Goal: Task Accomplishment & Management: Manage account settings

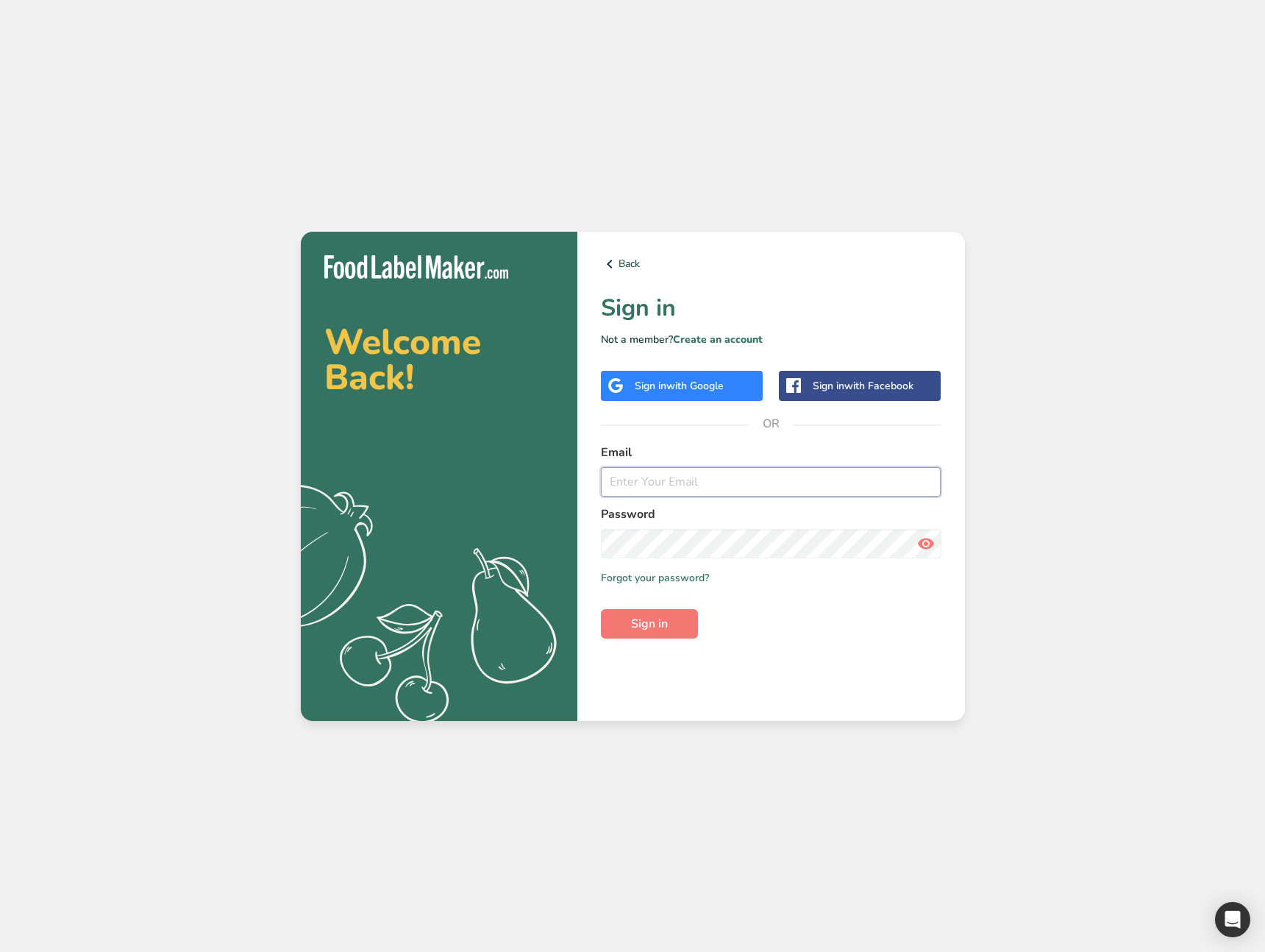
click at [713, 481] on input "email" at bounding box center [771, 481] width 340 height 29
type input "ahmad@foodlabelmaker.com"
click at [655, 616] on span "Sign in" at bounding box center [649, 624] width 37 height 18
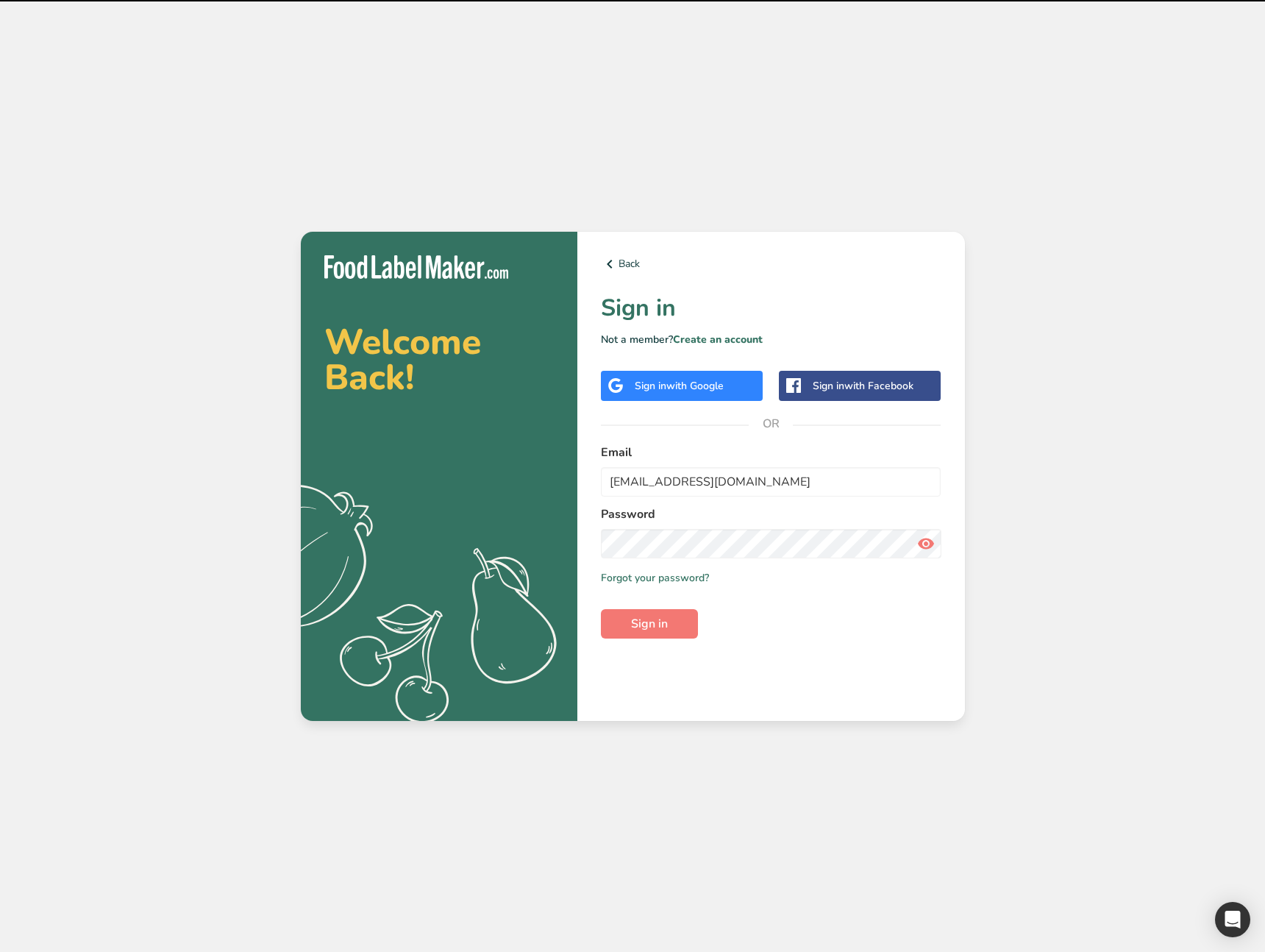
click at [681, 641] on div "Back Sign in Not a member? Create an account Sign in with Google Sign in with F…" at bounding box center [771, 476] width 387 height 490
click at [675, 630] on button "Sign in" at bounding box center [650, 624] width 98 height 29
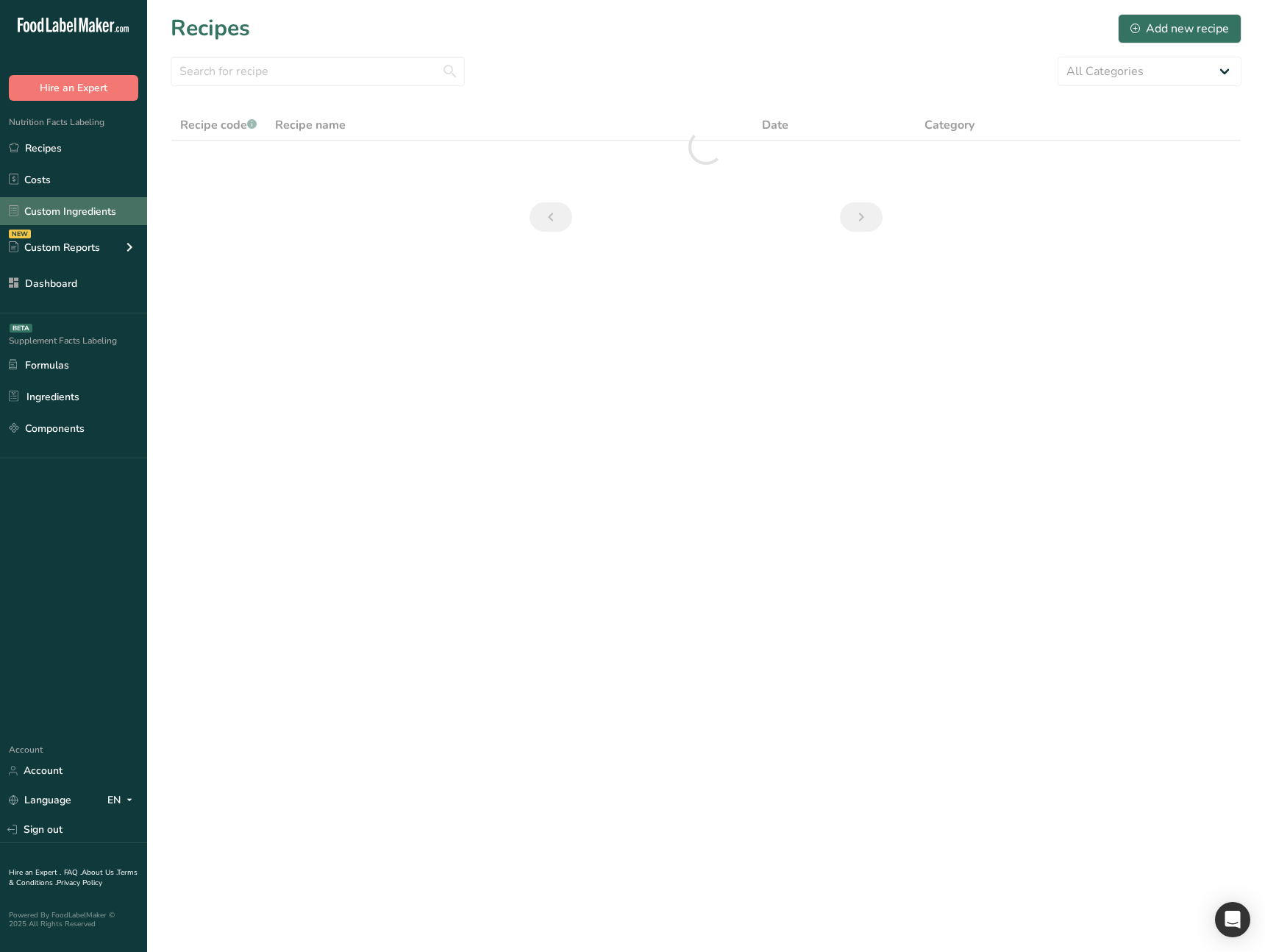
click at [79, 219] on link "Custom Ingredients" at bounding box center [73, 211] width 147 height 28
